Goal: Task Accomplishment & Management: Manage account settings

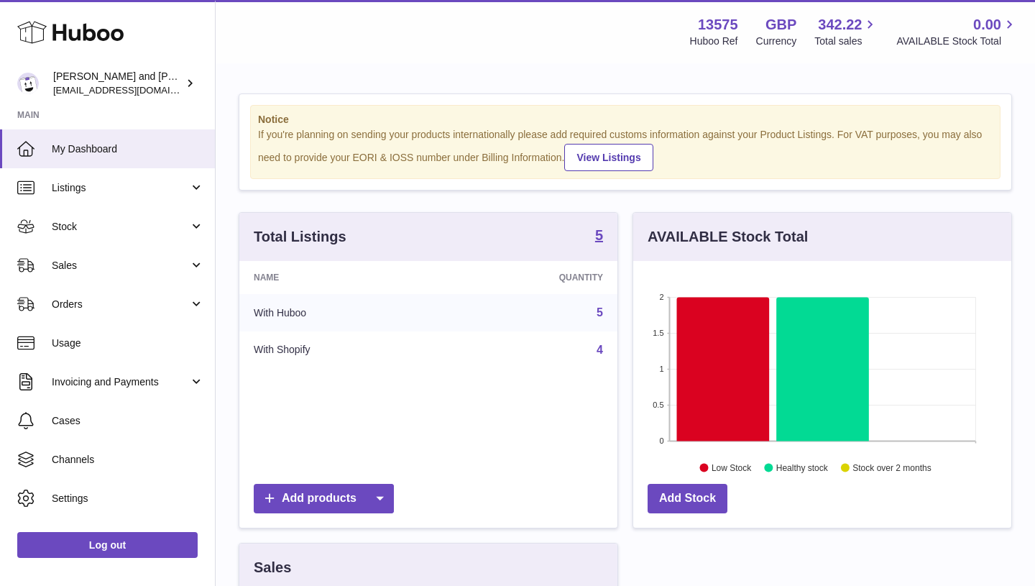
scroll to position [224, 378]
click at [720, 403] on icon at bounding box center [723, 369] width 93 height 144
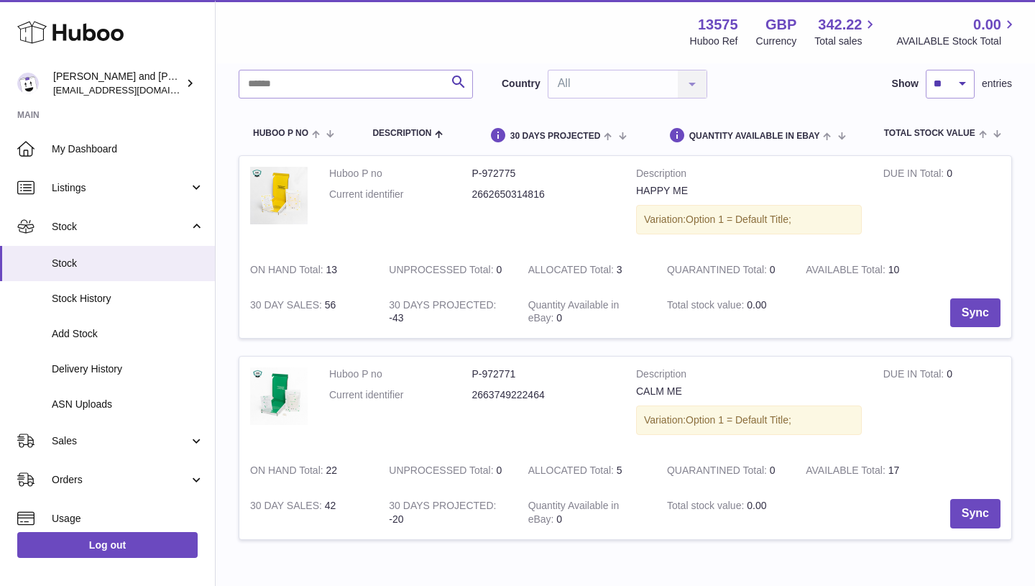
scroll to position [58, 0]
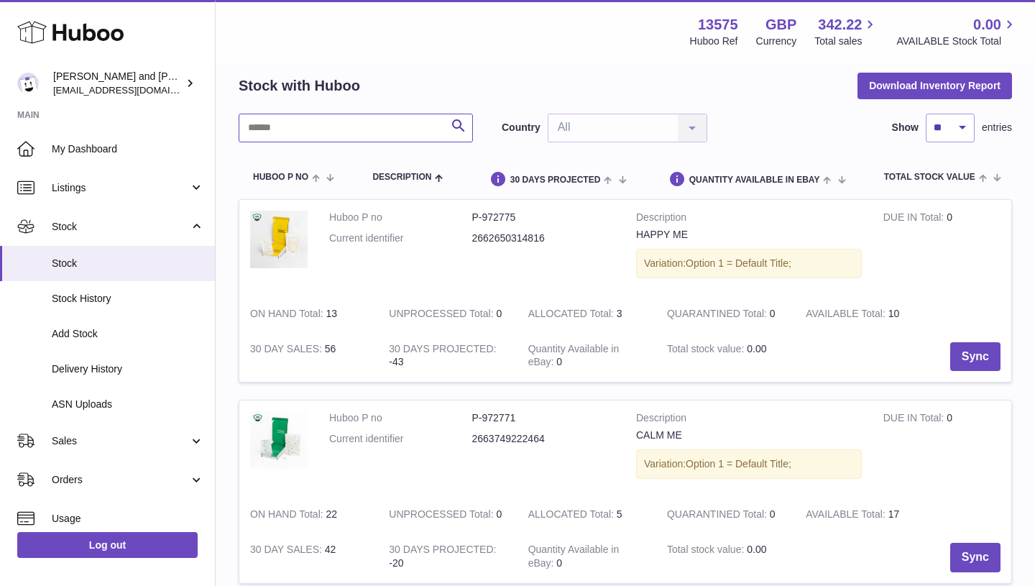
click at [370, 131] on input "text" at bounding box center [356, 128] width 234 height 29
type input "*******"
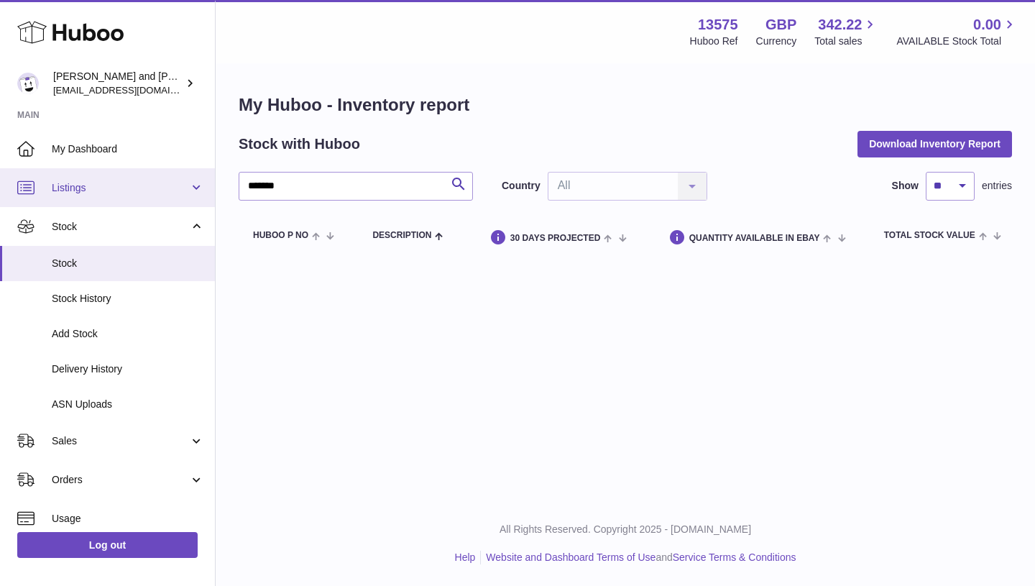
click at [115, 182] on span "Listings" at bounding box center [120, 188] width 137 height 14
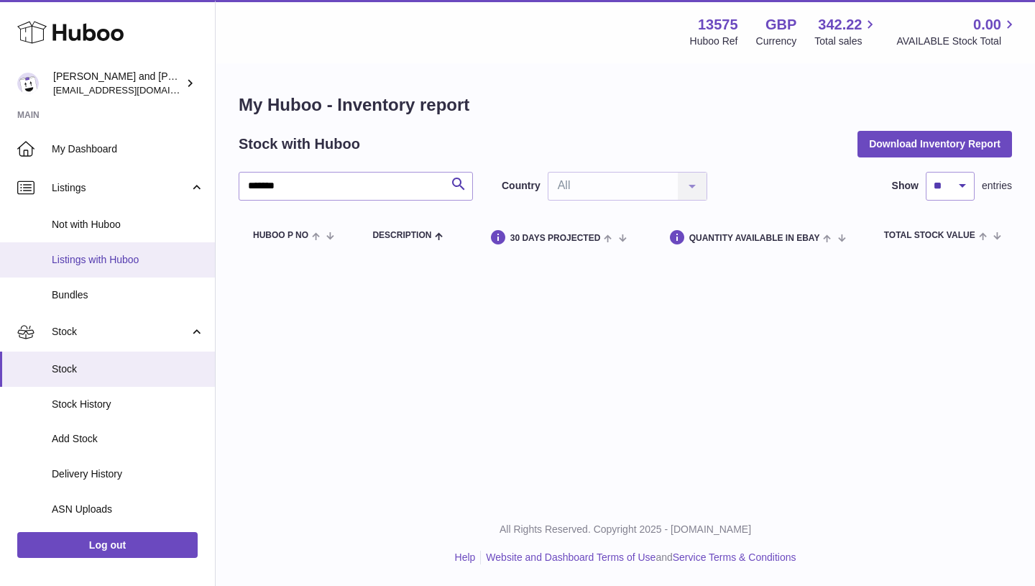
click at [108, 257] on span "Listings with Huboo" at bounding box center [128, 260] width 152 height 14
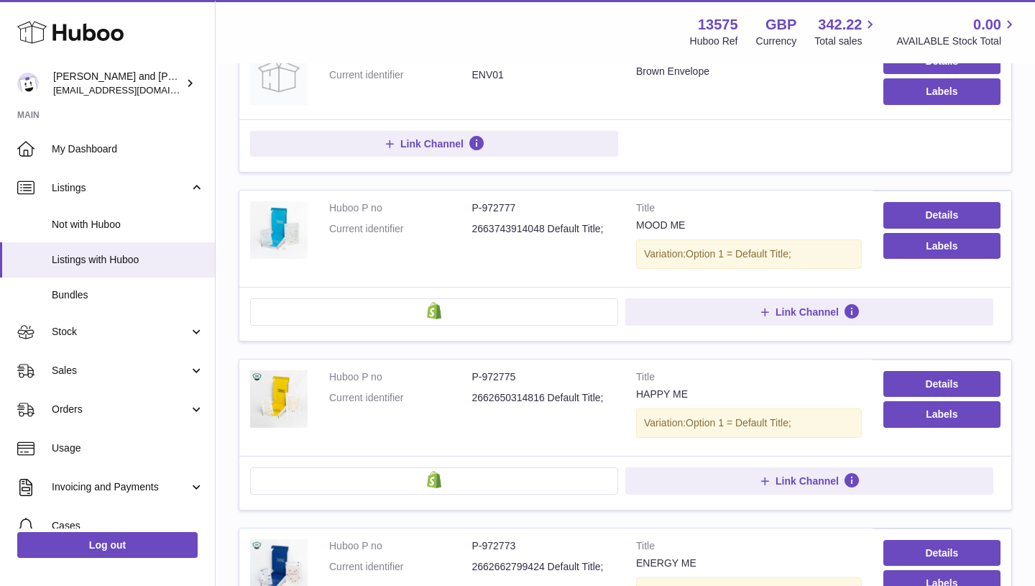
scroll to position [244, 0]
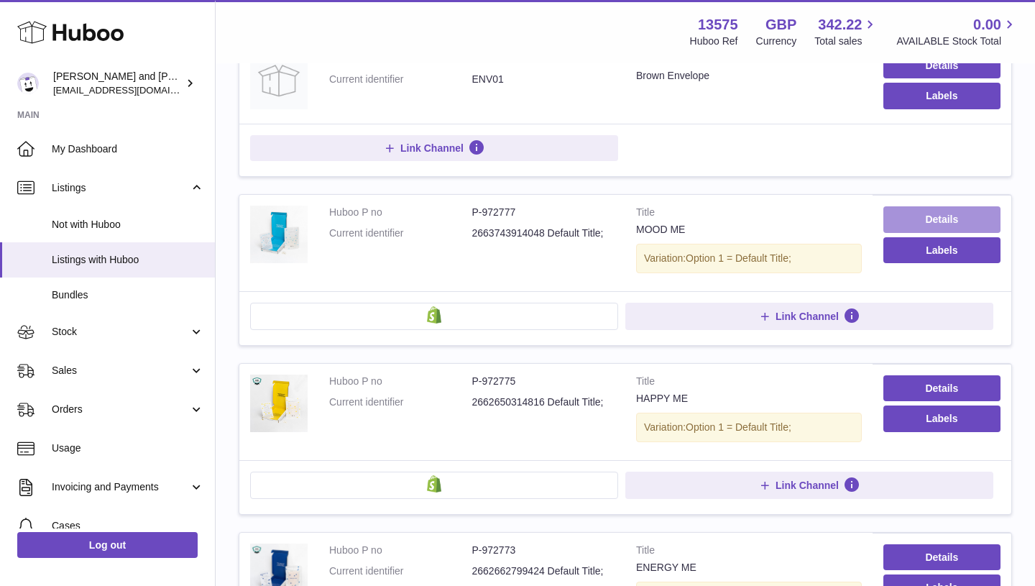
click at [899, 216] on link "Details" at bounding box center [941, 219] width 117 height 26
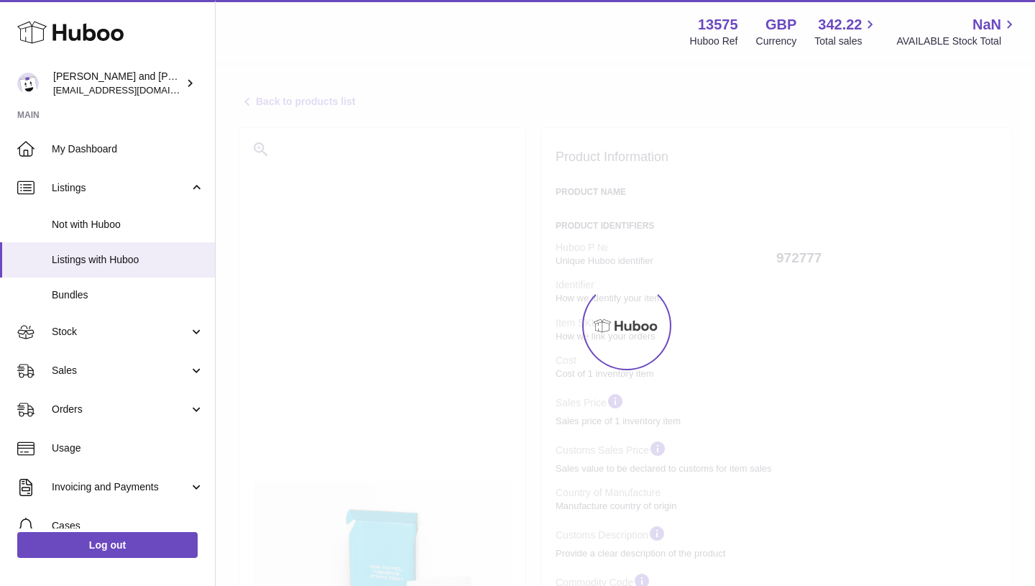
select select
select select "****"
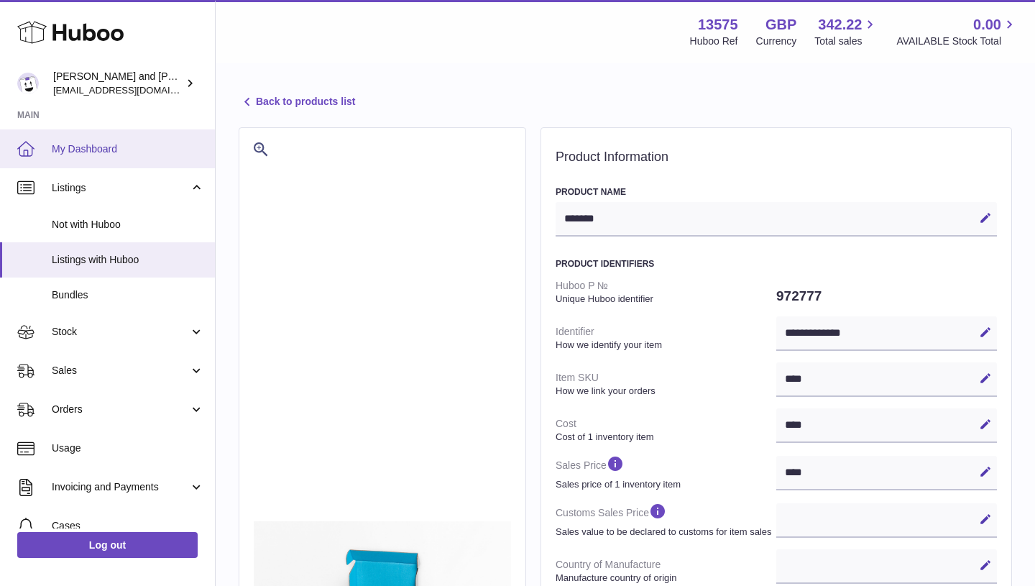
click at [88, 145] on span "My Dashboard" at bounding box center [128, 149] width 152 height 14
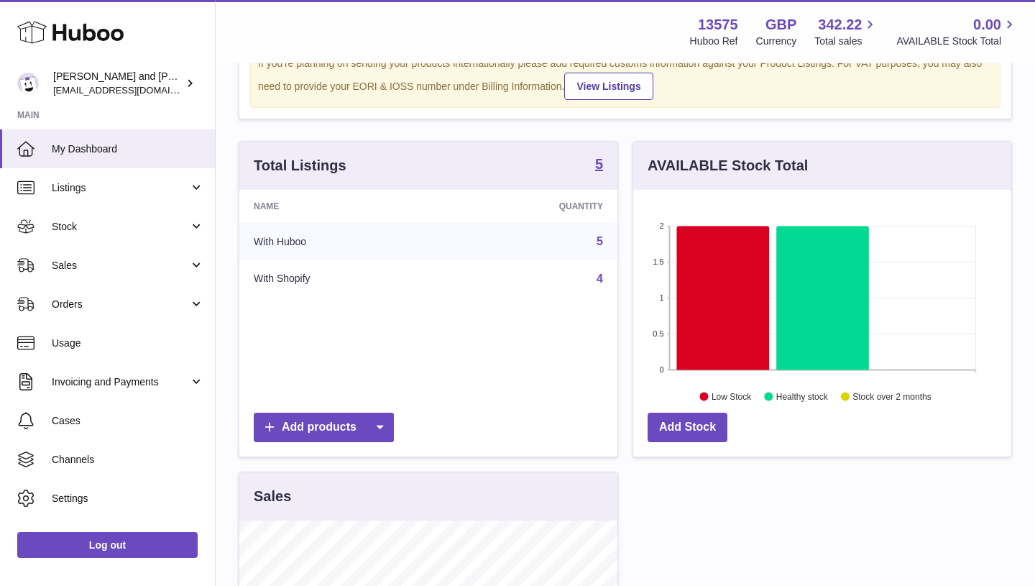
scroll to position [70, 0]
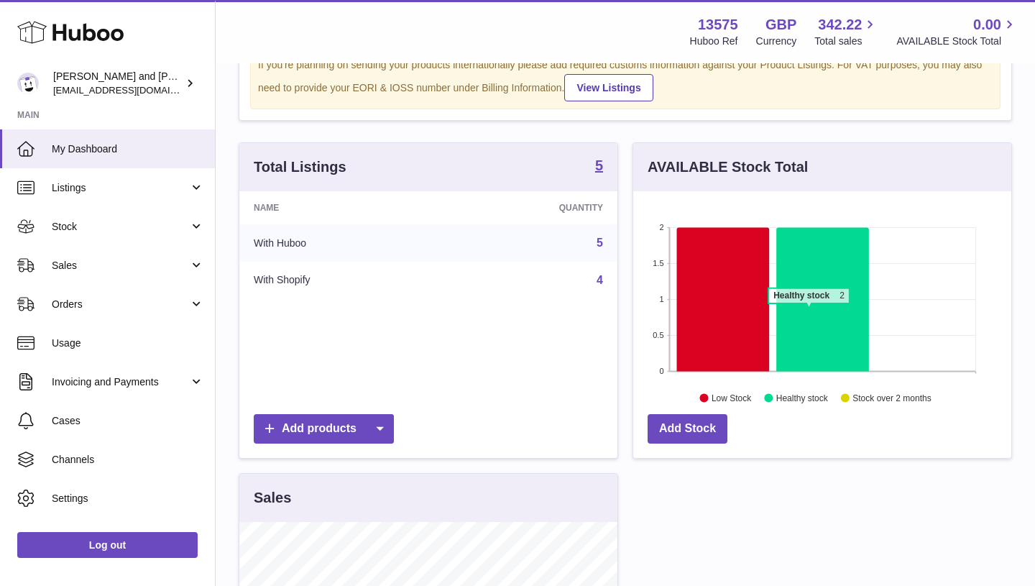
click at [808, 310] on icon at bounding box center [822, 299] width 93 height 144
